Goal: Navigation & Orientation: Find specific page/section

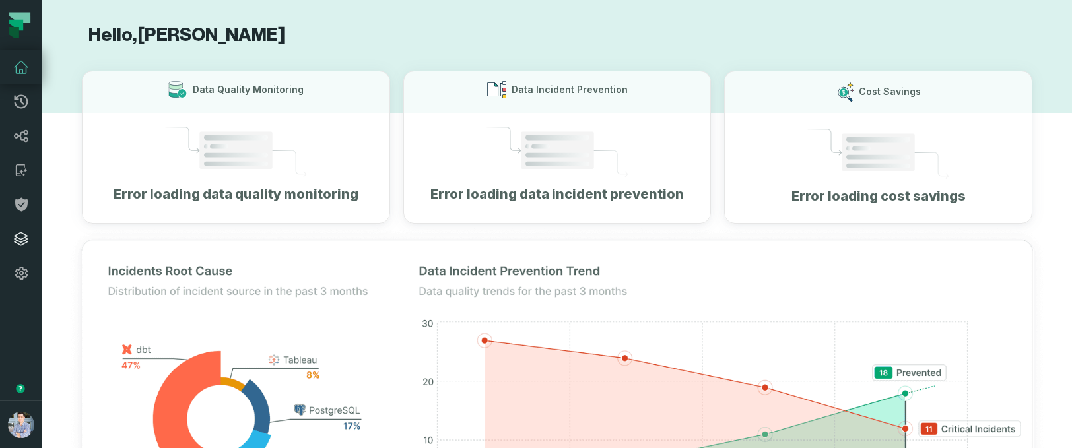
click at [24, 231] on icon at bounding box center [21, 239] width 16 height 16
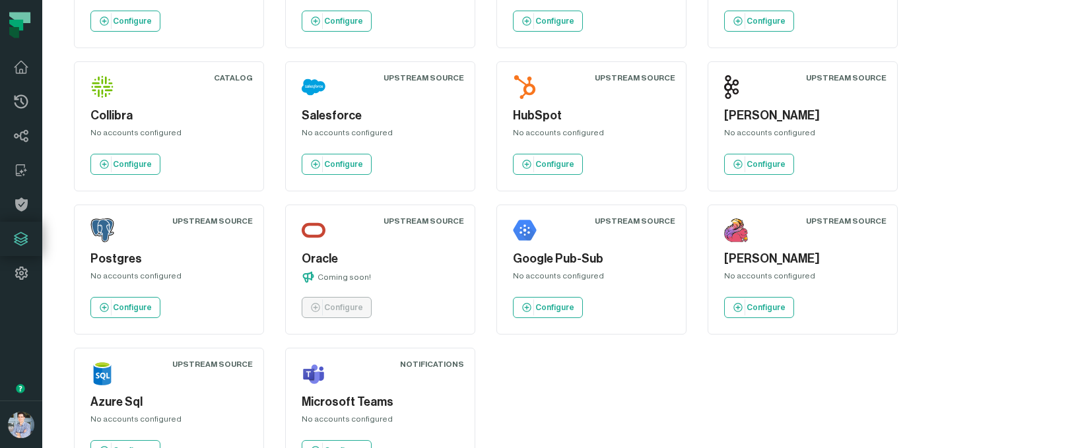
scroll to position [1342, 0]
